Goal: Task Accomplishment & Management: Use online tool/utility

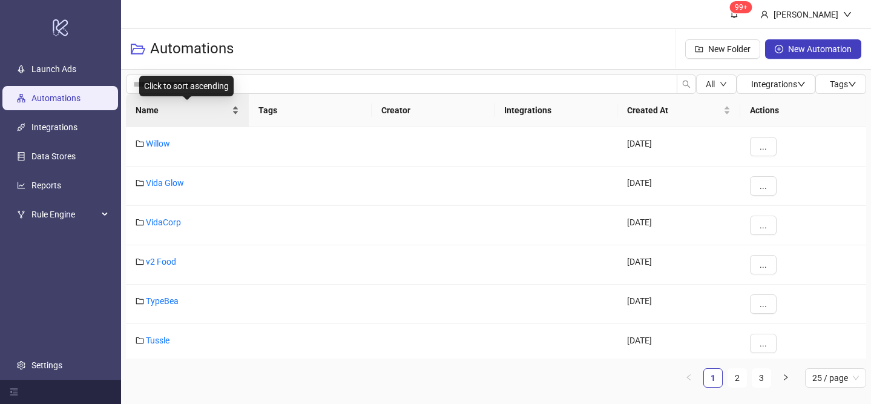
click at [234, 106] on div "Name" at bounding box center [188, 110] width 104 height 13
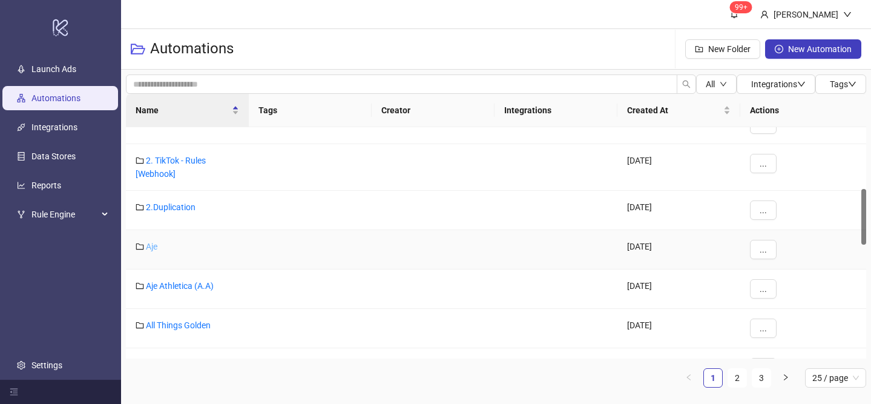
click at [151, 246] on link "Aje" at bounding box center [152, 247] width 12 height 10
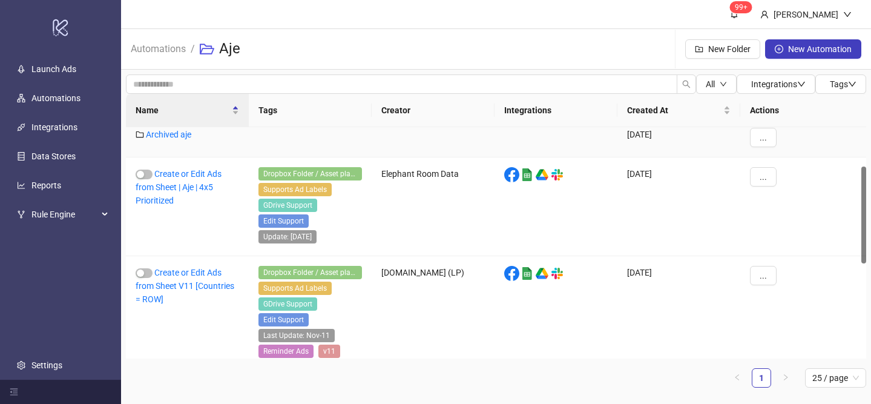
scroll to position [320, 0]
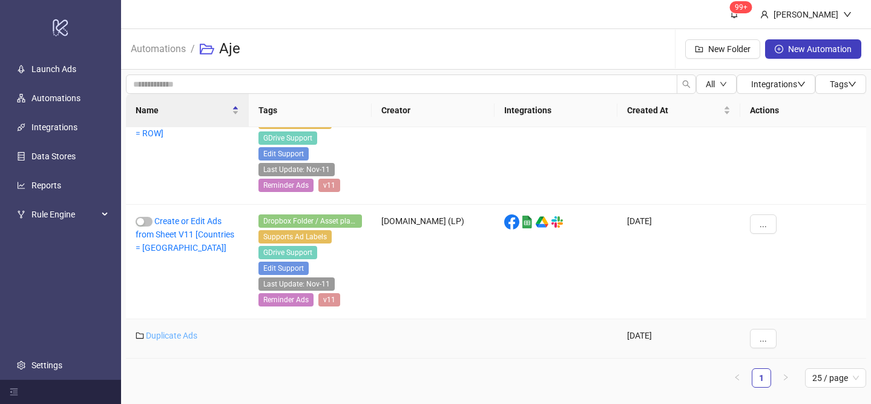
click at [184, 336] on link "Duplicate Ads" at bounding box center [171, 336] width 51 height 10
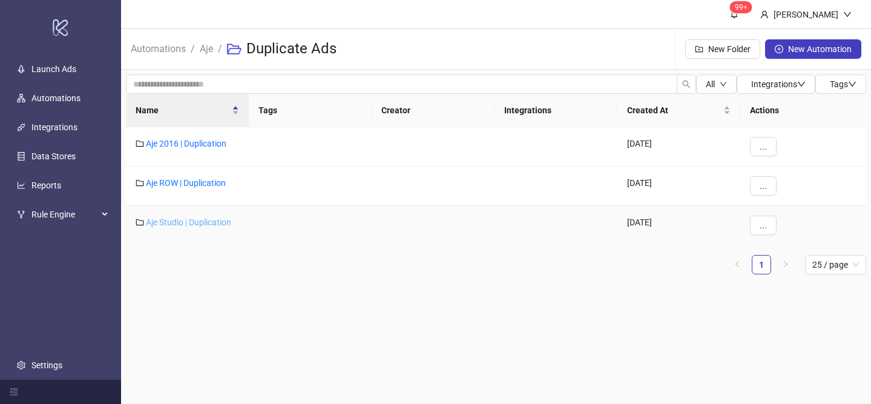
click at [192, 223] on link "Aje Studio | Duplication" at bounding box center [188, 222] width 85 height 10
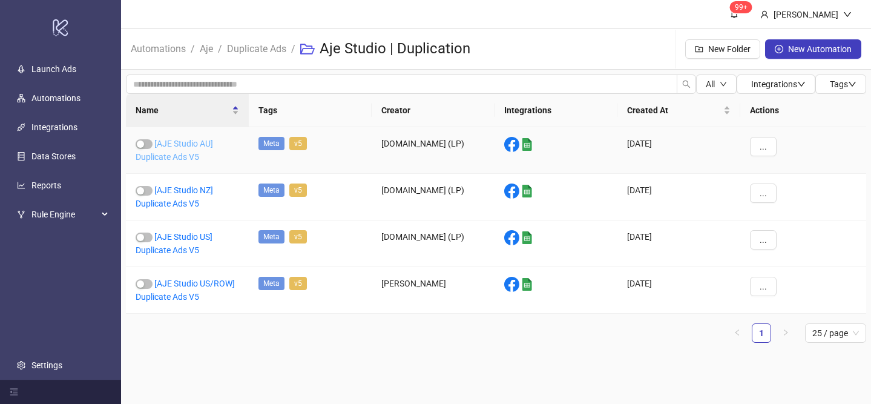
click at [191, 145] on link "[AJE Studio AU] Duplicate Ads V5" at bounding box center [175, 150] width 78 height 23
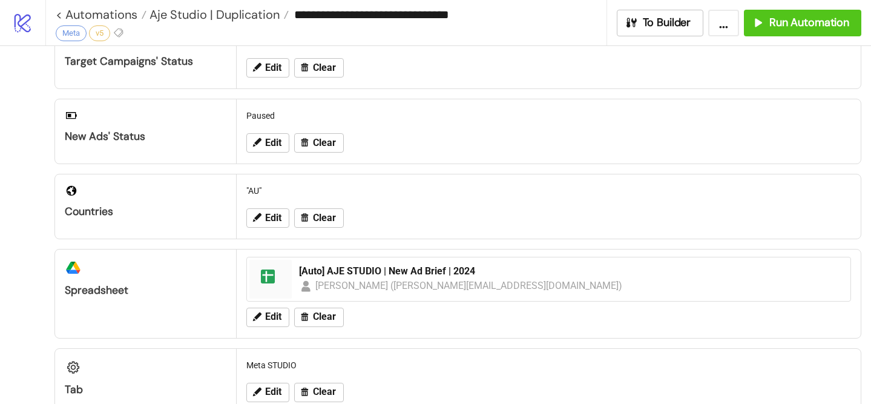
scroll to position [176, 0]
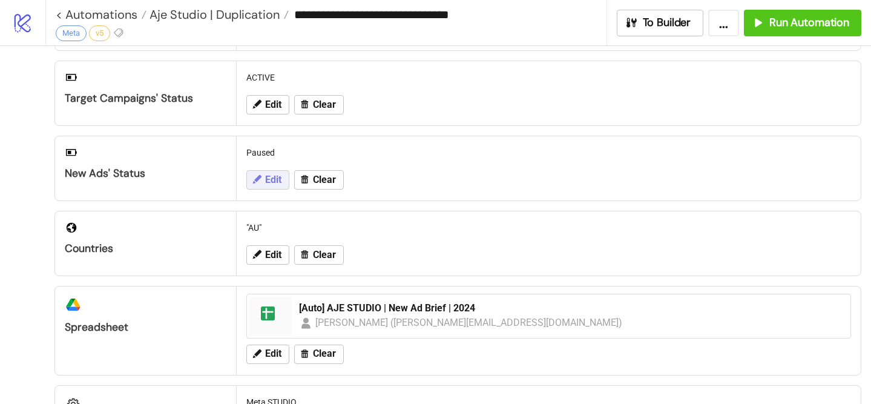
click at [269, 179] on span "Edit" at bounding box center [273, 179] width 16 height 11
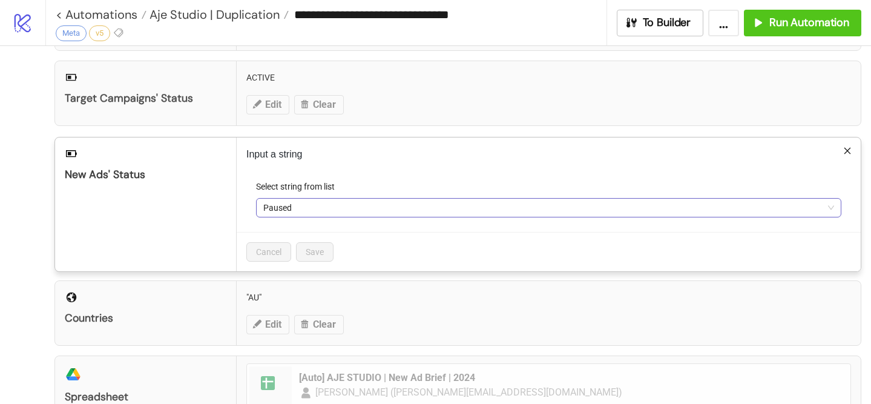
click at [285, 216] on span "Paused" at bounding box center [548, 208] width 571 height 18
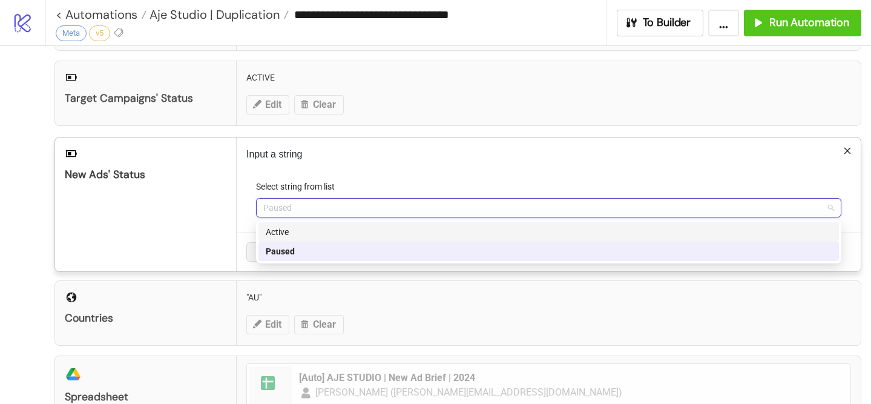
click at [286, 232] on div "Active" at bounding box center [549, 231] width 566 height 13
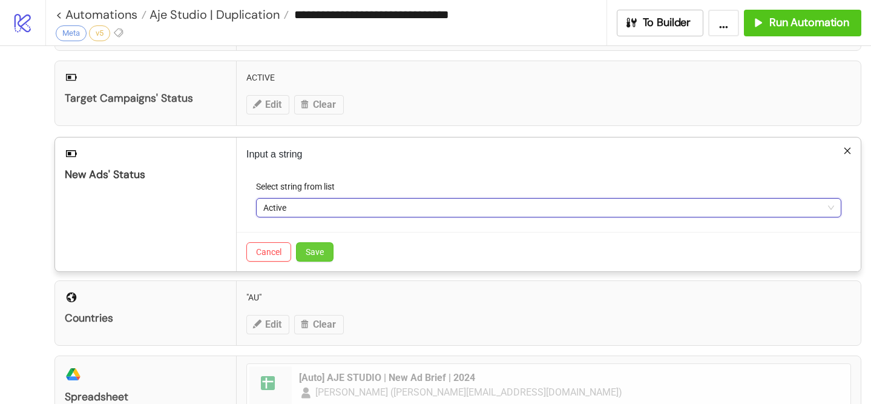
click at [306, 254] on span "Save" at bounding box center [315, 252] width 18 height 10
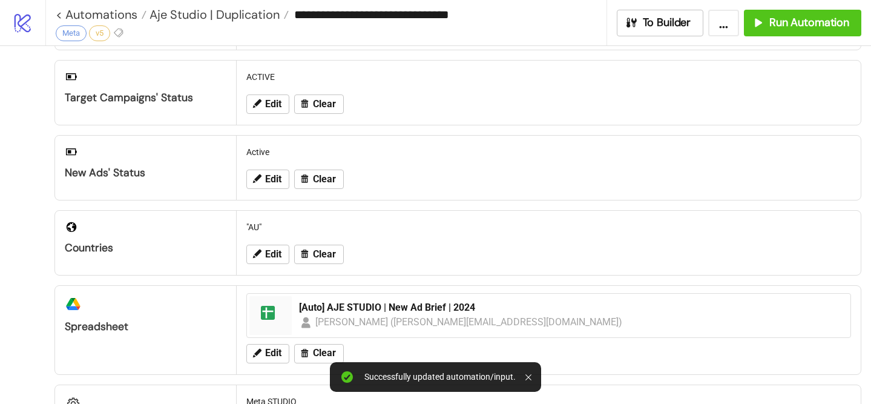
scroll to position [0, 0]
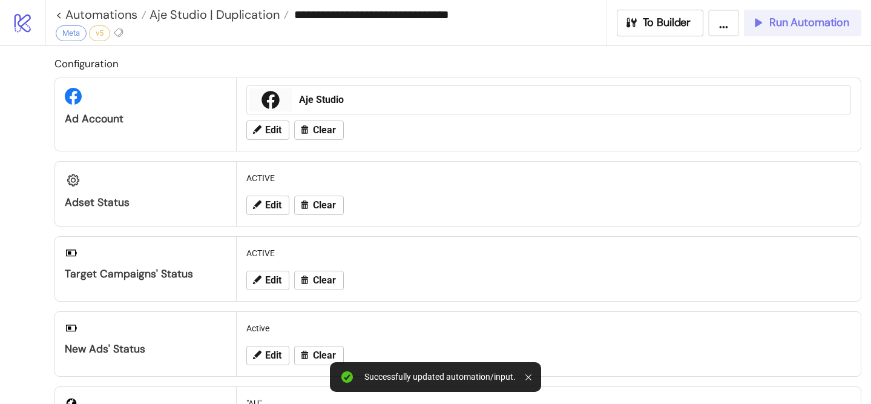
click at [817, 35] on button "Run Automation" at bounding box center [802, 23] width 117 height 27
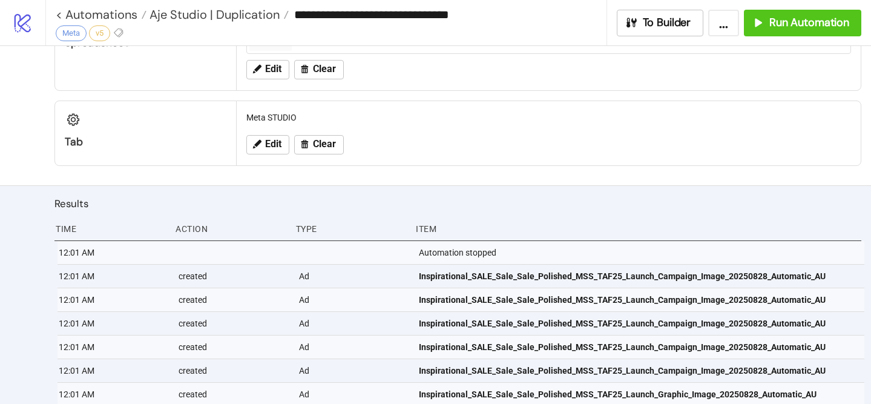
scroll to position [454, 0]
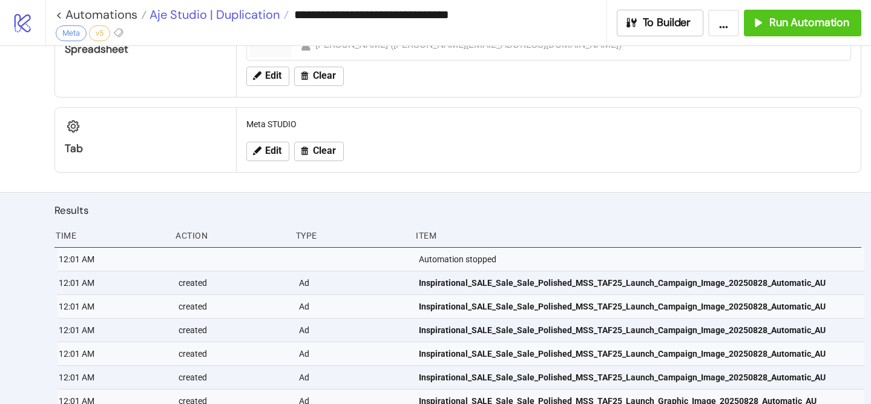
click at [237, 9] on span "Aje Studio | Duplication" at bounding box center [213, 15] width 133 height 16
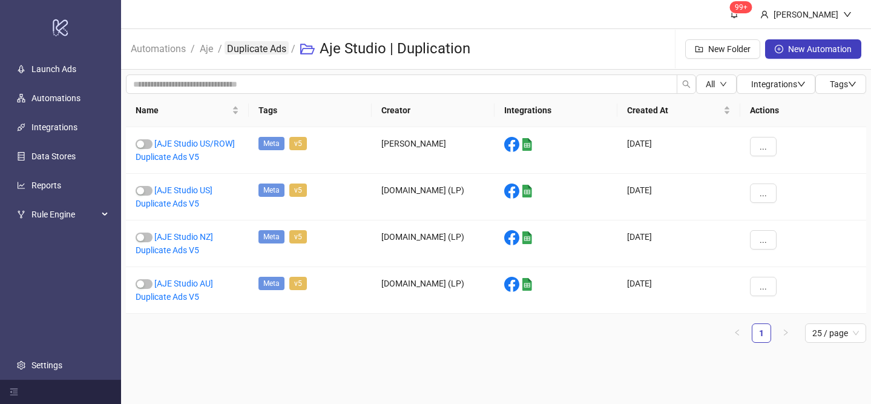
click at [268, 46] on link "Duplicate Ads" at bounding box center [257, 47] width 64 height 13
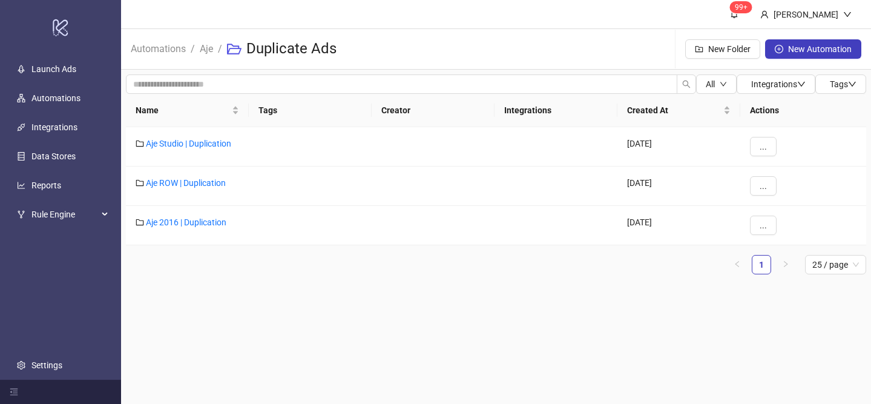
click at [217, 50] on ol "Automations / Aje / Duplicate Ads" at bounding box center [239, 49] width 216 height 39
click at [211, 50] on link "Aje" at bounding box center [206, 47] width 18 height 13
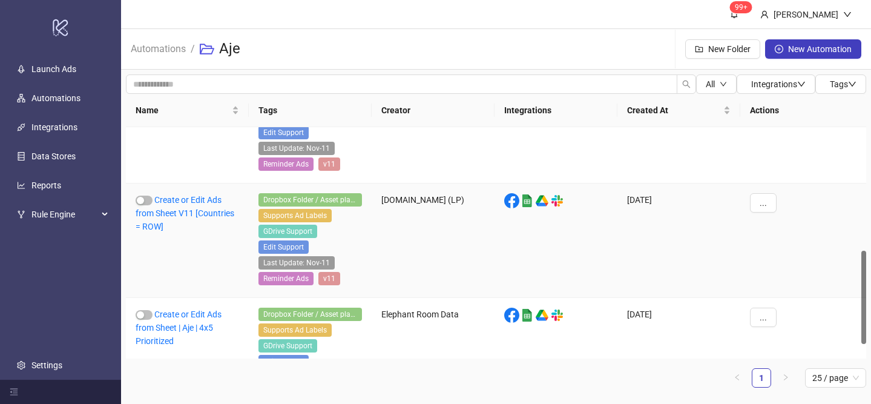
scroll to position [340, 0]
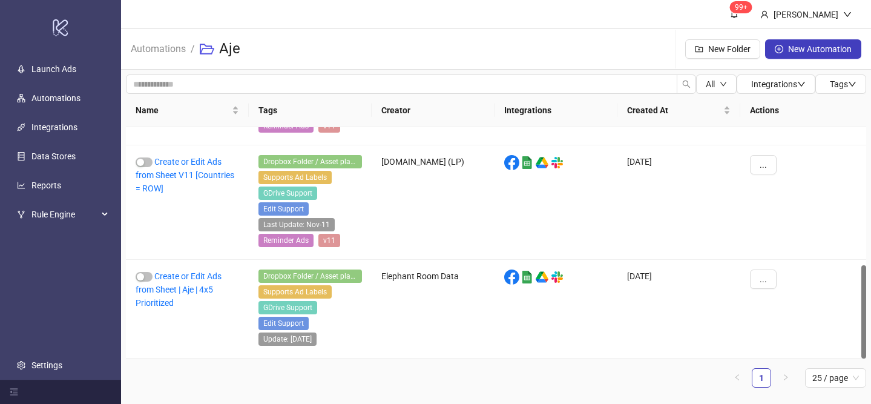
click at [174, 57] on li "Automations" at bounding box center [158, 49] width 55 height 39
click at [174, 54] on link "Automations" at bounding box center [158, 47] width 60 height 13
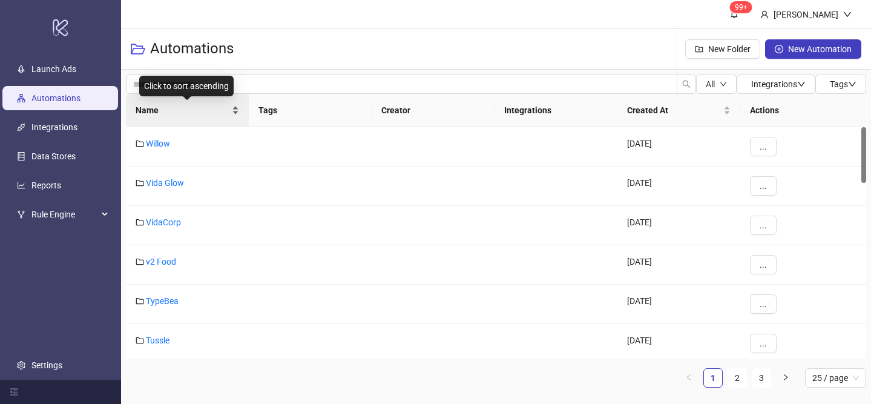
click at [237, 104] on div "Name" at bounding box center [188, 110] width 104 height 13
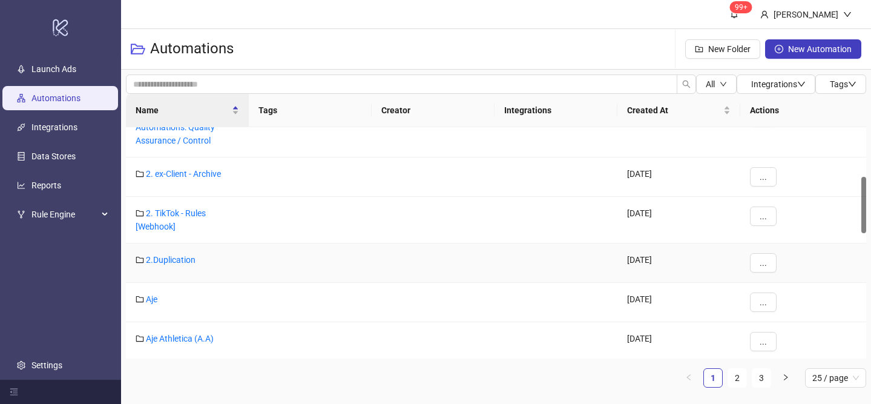
scroll to position [265, 0]
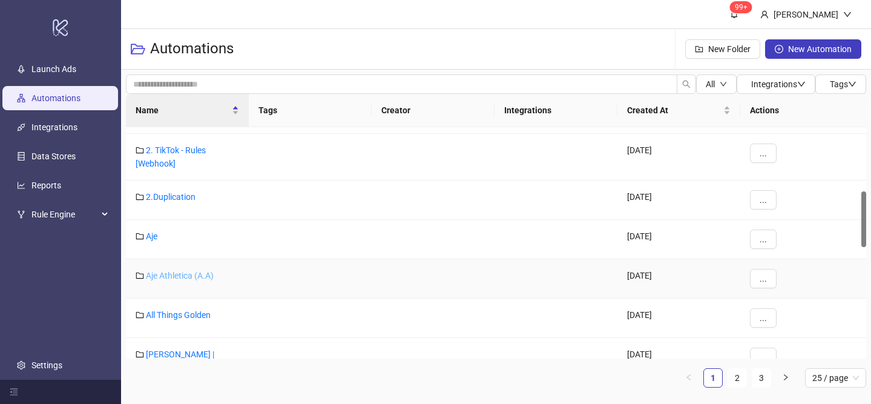
click at [165, 272] on link "Aje Athletica (A.A)" at bounding box center [180, 276] width 68 height 10
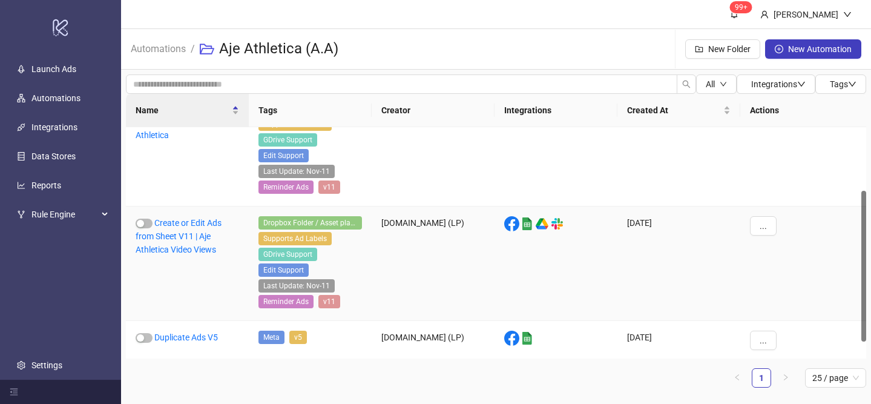
scroll to position [123, 0]
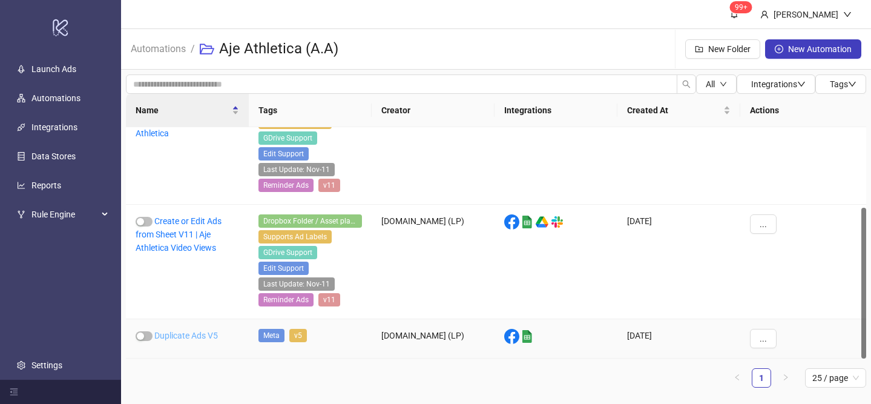
click at [193, 334] on link "Duplicate Ads V5" at bounding box center [186, 336] width 64 height 10
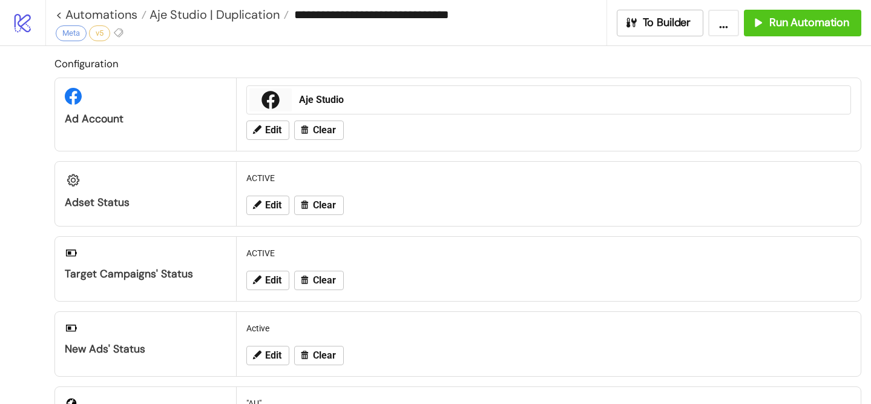
type input "**********"
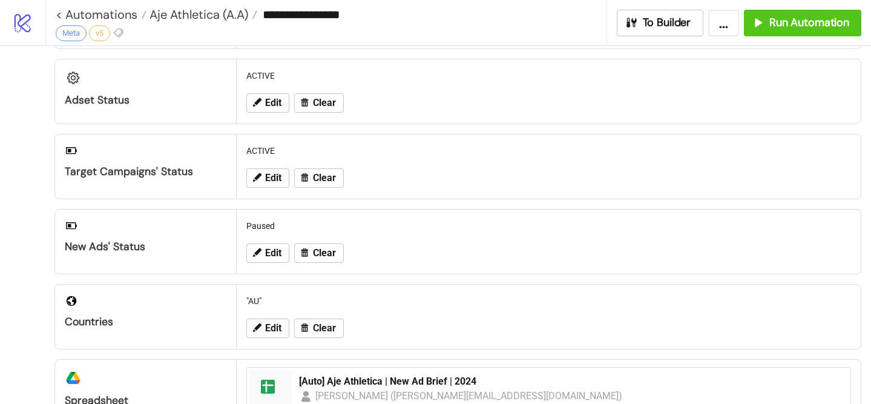
scroll to position [114, 0]
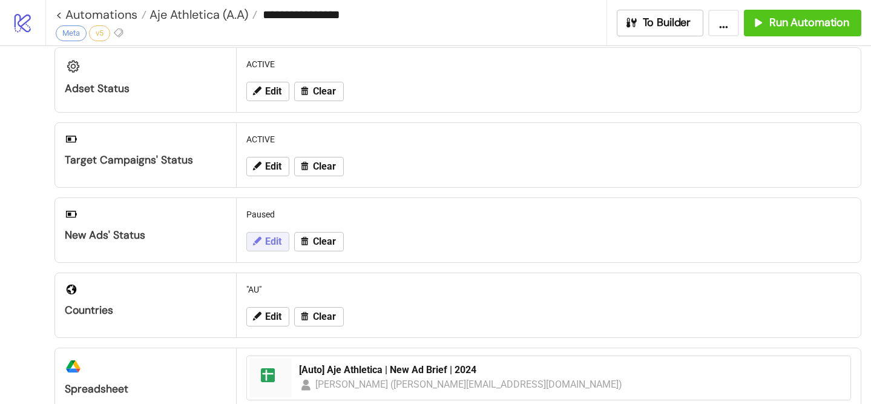
click at [285, 240] on button "Edit" at bounding box center [267, 241] width 43 height 19
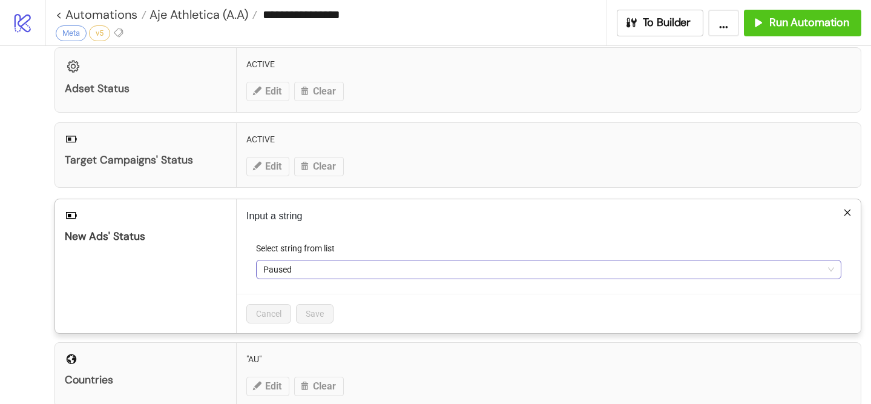
click at [296, 261] on span "Paused" at bounding box center [548, 269] width 571 height 18
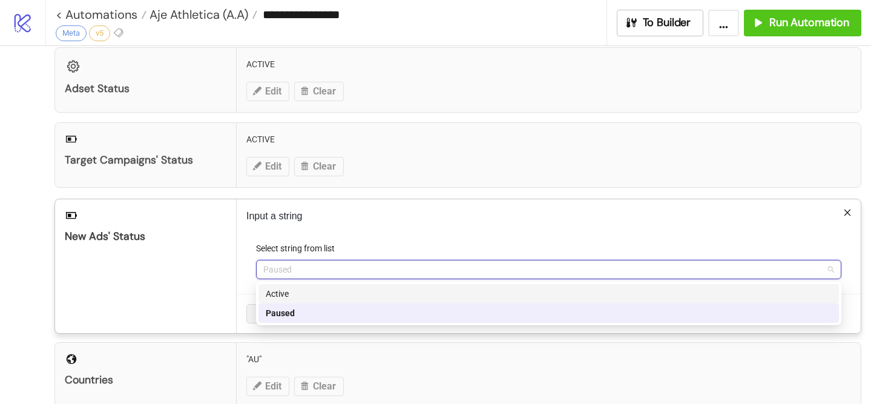
click at [300, 287] on div "Active" at bounding box center [549, 293] width 566 height 13
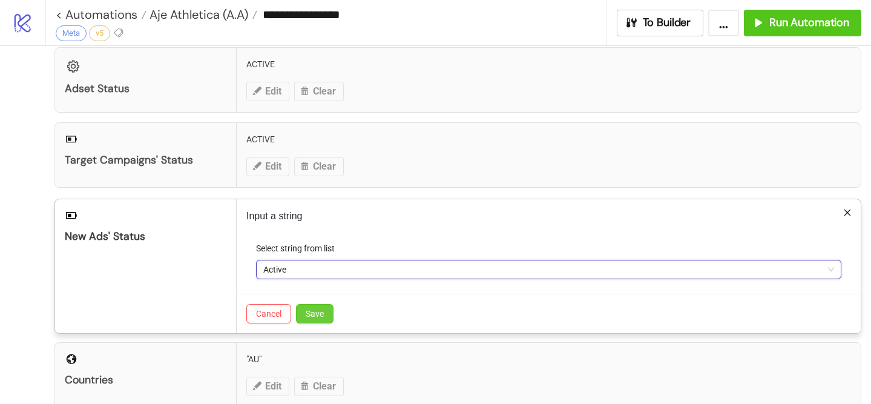
click at [308, 309] on span "Save" at bounding box center [315, 314] width 18 height 10
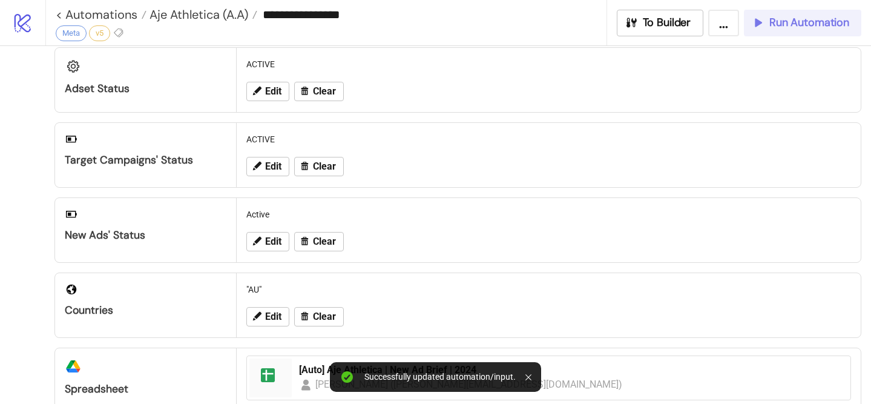
click at [801, 24] on span "Run Automation" at bounding box center [810, 23] width 80 height 14
